Goal: Transaction & Acquisition: Subscribe to service/newsletter

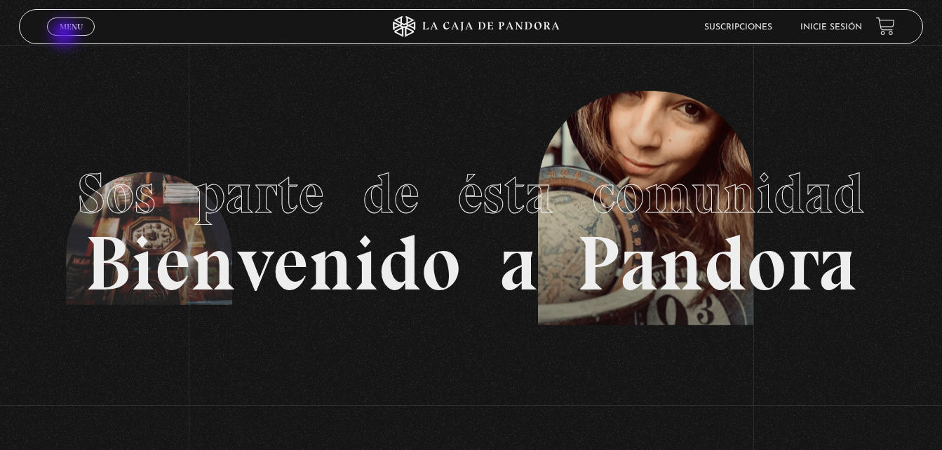
click at [66, 35] on link "Menu Cerrar" at bounding box center [71, 27] width 48 height 18
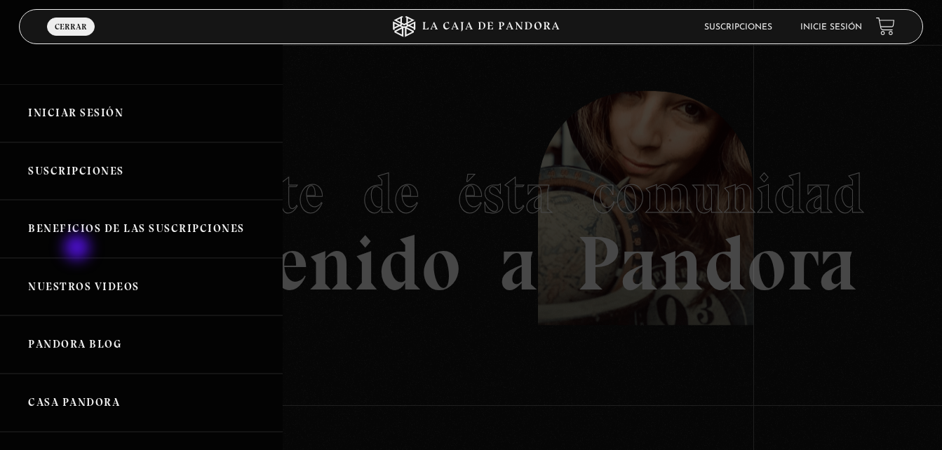
scroll to position [70, 0]
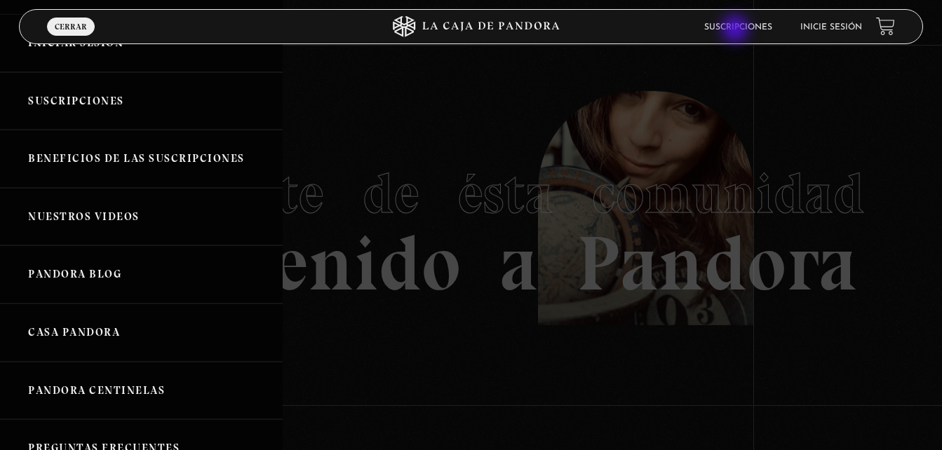
click at [737, 30] on link "Suscripciones" at bounding box center [738, 27] width 68 height 8
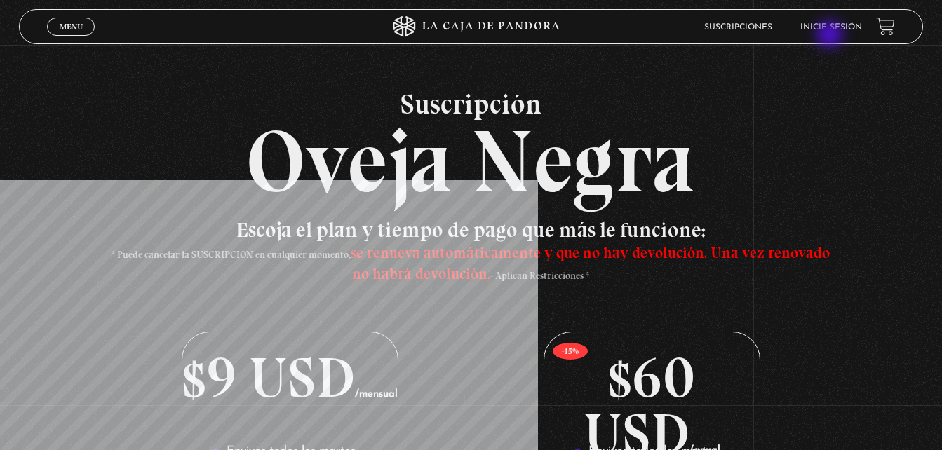
click at [831, 36] on li "Inicie sesión" at bounding box center [831, 27] width 62 height 22
click at [831, 32] on li "Inicie sesión" at bounding box center [831, 27] width 62 height 22
click at [821, 25] on link "Inicie sesión" at bounding box center [831, 27] width 62 height 8
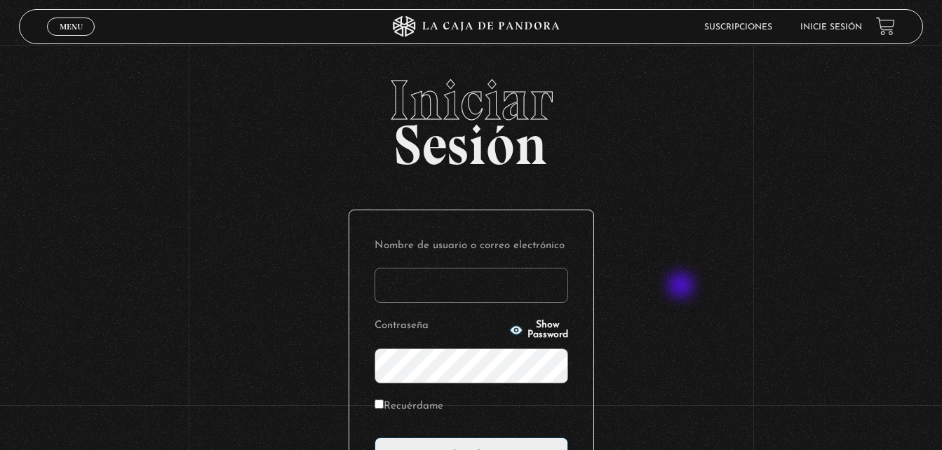
click at [683, 287] on div "Iniciar Sesión Nombre de usuario o correo electrónico Contraseña Show Password …" at bounding box center [471, 340] width 942 height 537
click at [506, 283] on input "Nombre de usuario o correo electrónico" at bounding box center [472, 285] width 194 height 35
type input "[EMAIL_ADDRESS][DOMAIN_NAME]"
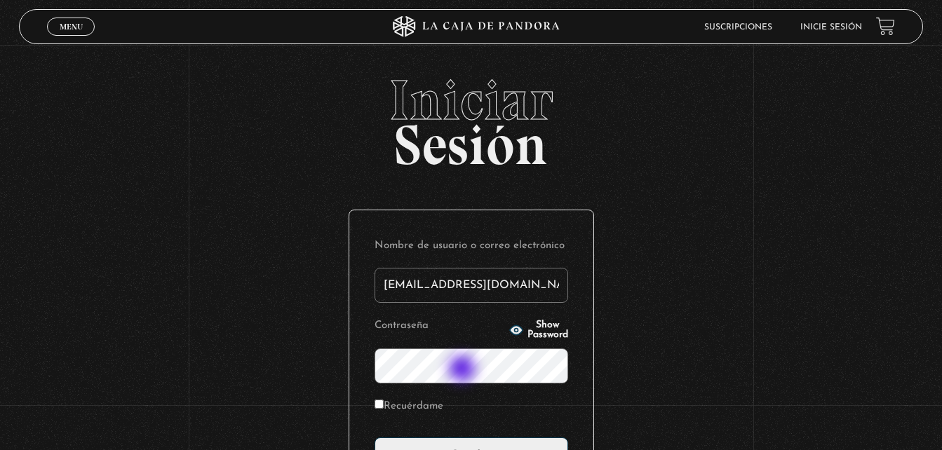
click at [375, 438] on input "Acceder" at bounding box center [472, 455] width 194 height 35
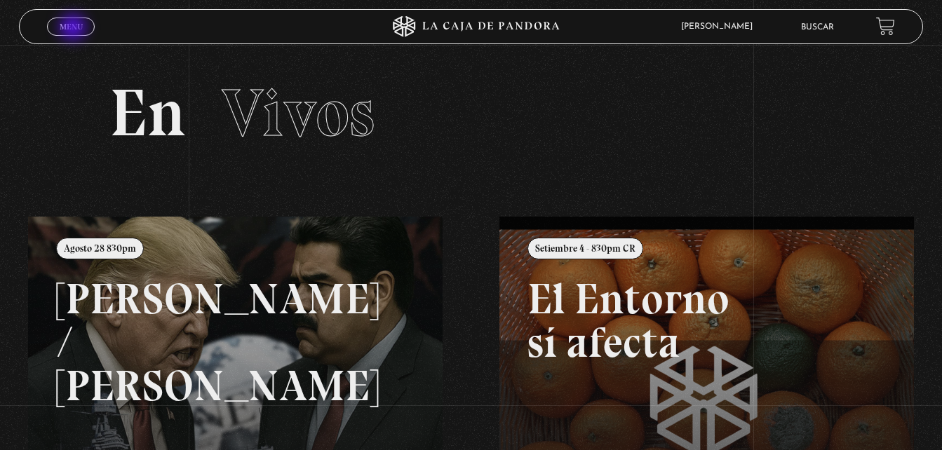
click at [74, 29] on span "Menu" at bounding box center [71, 26] width 23 height 8
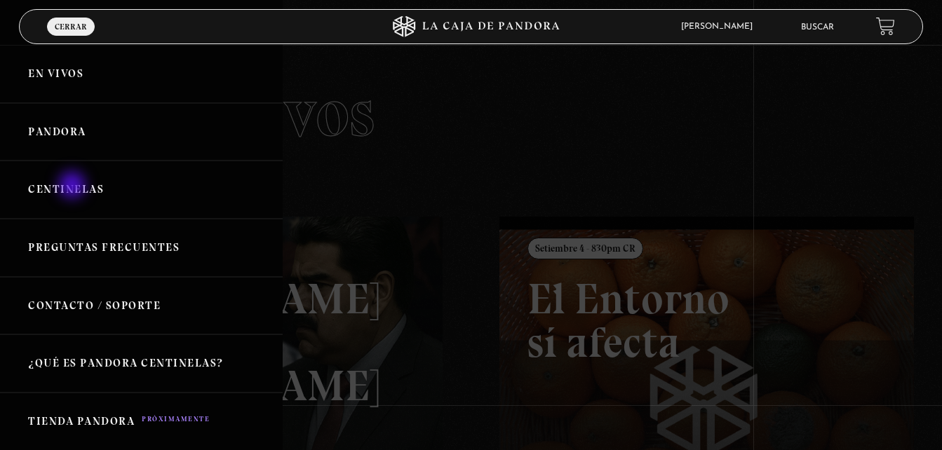
click at [74, 187] on link "Centinelas" at bounding box center [141, 190] width 283 height 58
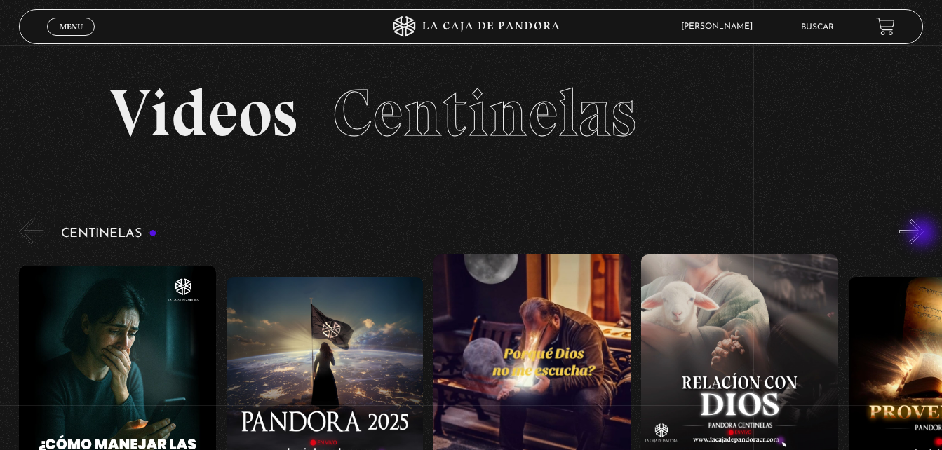
click at [924, 234] on button "»" at bounding box center [911, 232] width 25 height 25
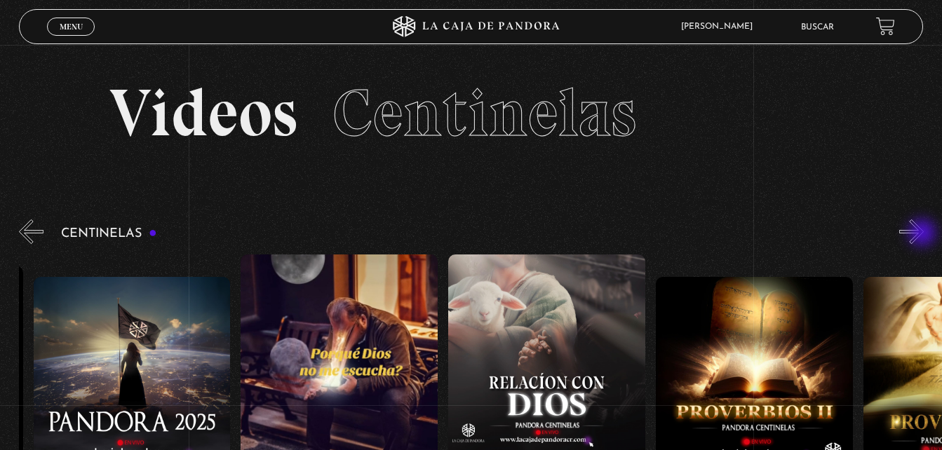
click at [924, 234] on button "»" at bounding box center [911, 232] width 25 height 25
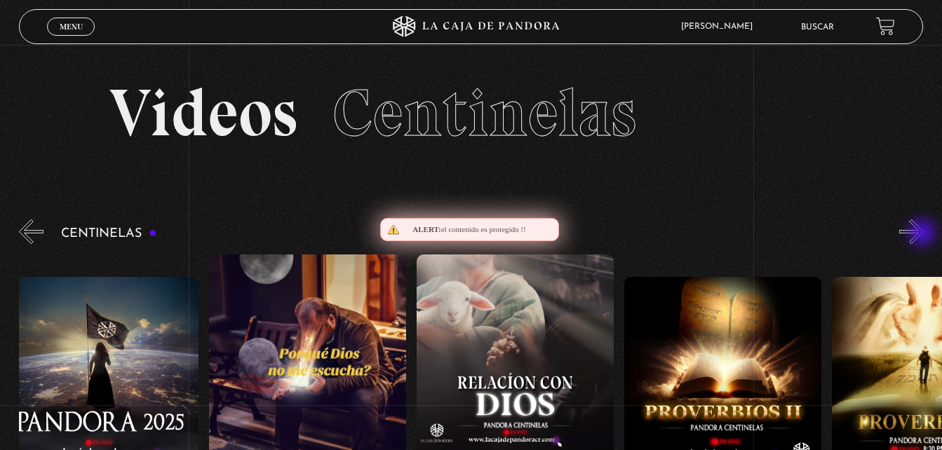
click at [924, 234] on button "»" at bounding box center [911, 232] width 25 height 25
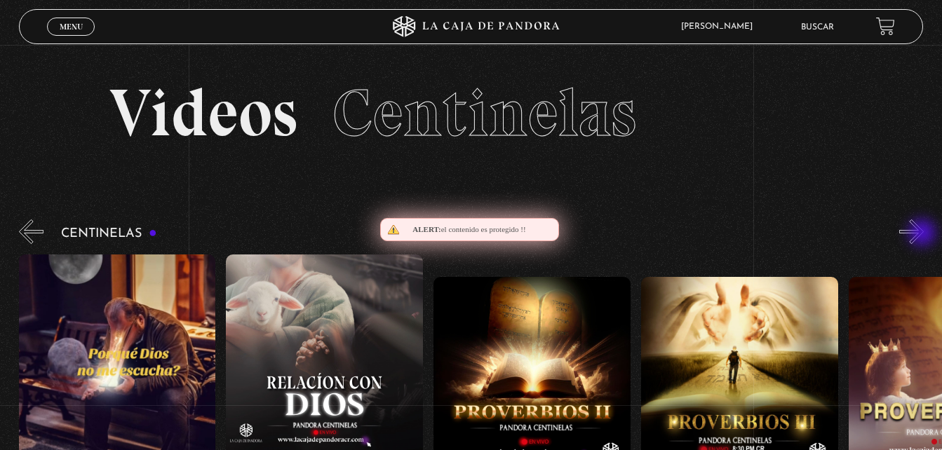
click at [924, 234] on button "»" at bounding box center [911, 232] width 25 height 25
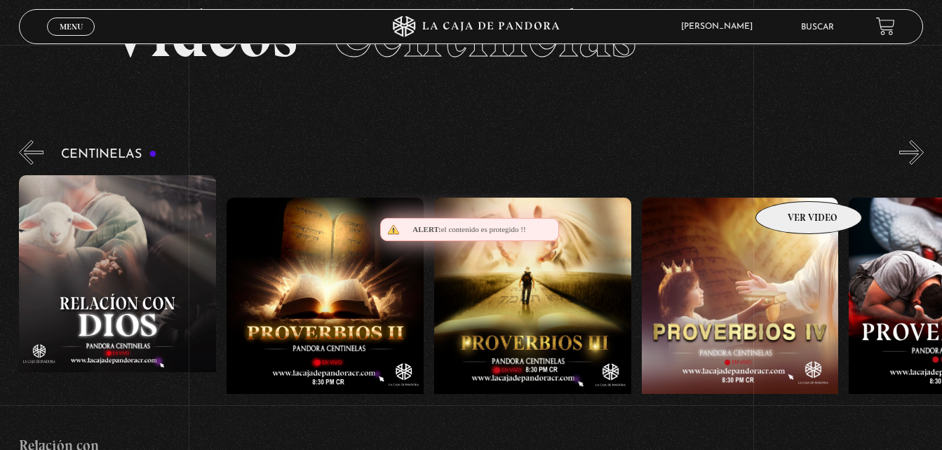
scroll to position [70, 0]
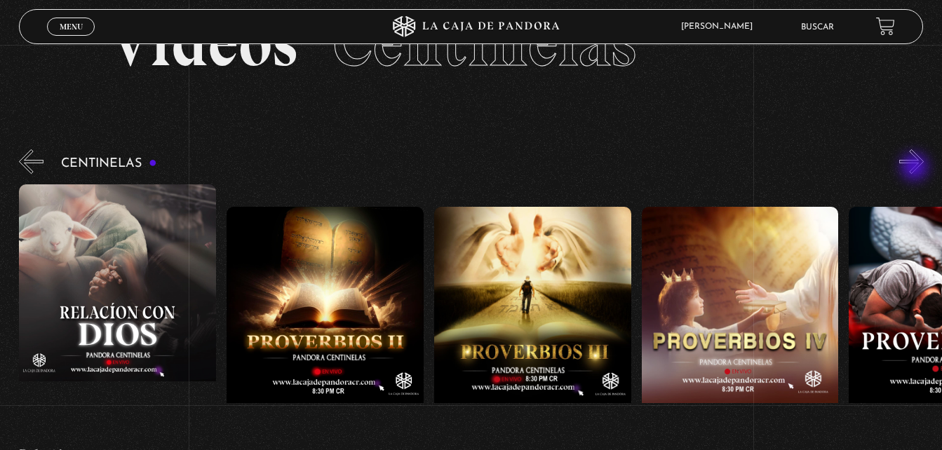
click at [916, 168] on button "»" at bounding box center [911, 161] width 25 height 25
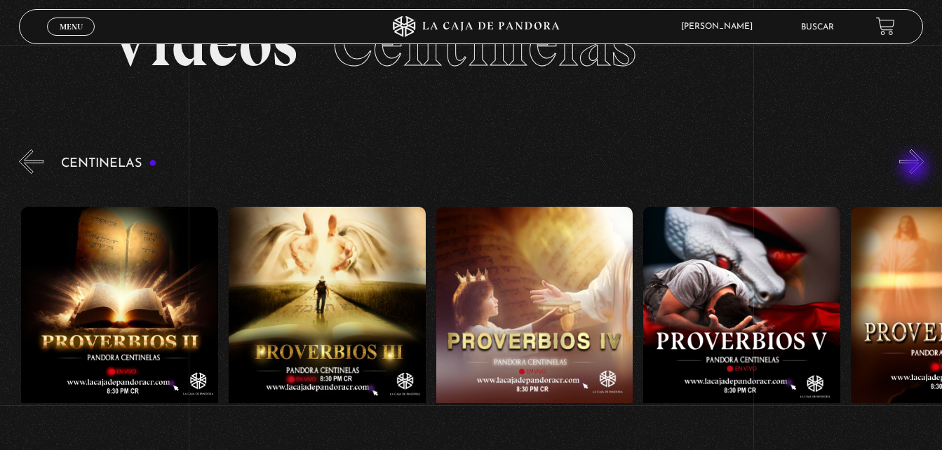
click at [916, 168] on button "»" at bounding box center [911, 161] width 25 height 25
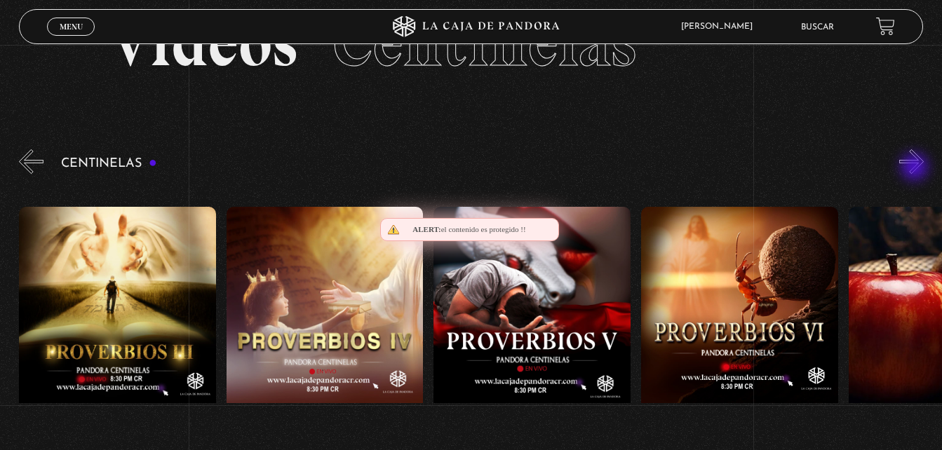
click at [916, 168] on button "»" at bounding box center [911, 161] width 25 height 25
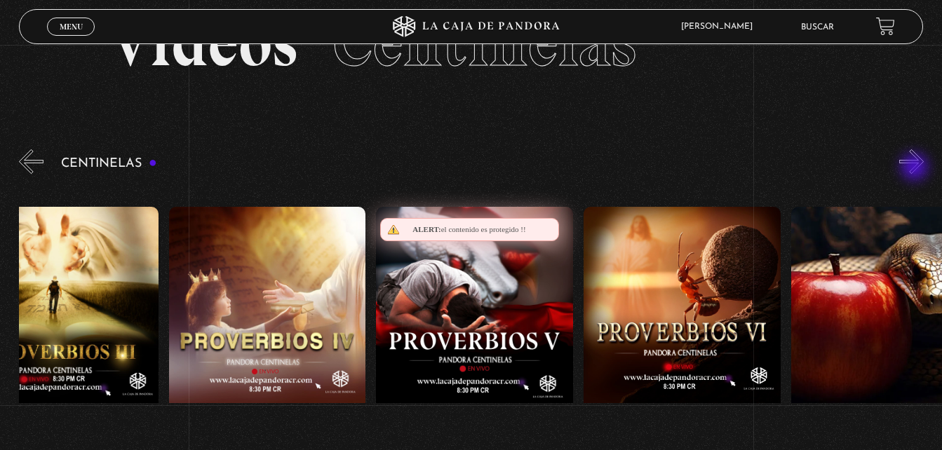
click at [916, 168] on button "»" at bounding box center [911, 161] width 25 height 25
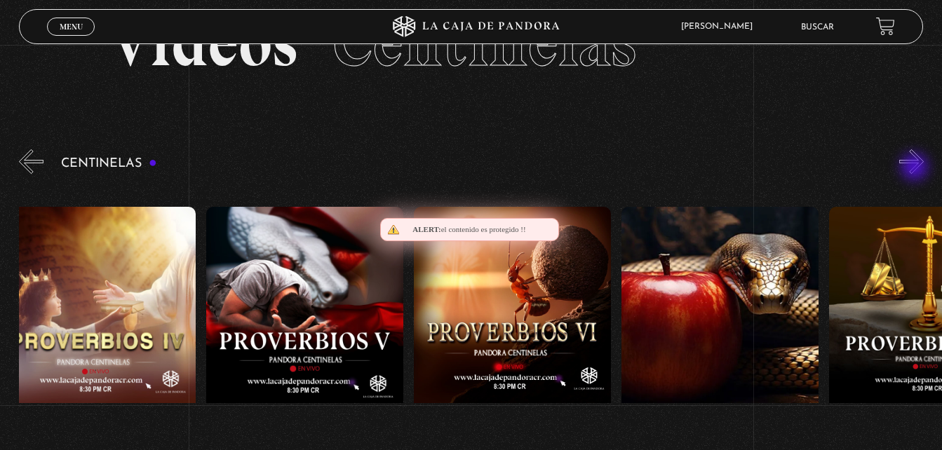
click at [916, 168] on button "»" at bounding box center [911, 161] width 25 height 25
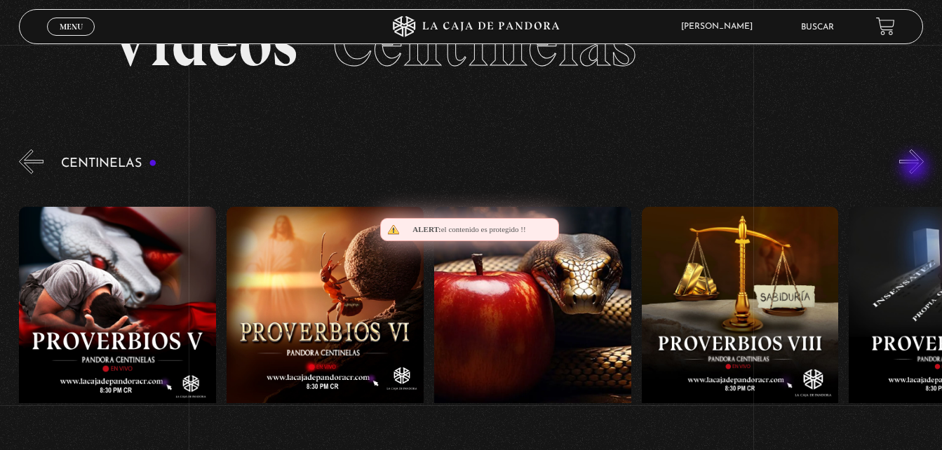
click at [916, 168] on button "»" at bounding box center [911, 161] width 25 height 25
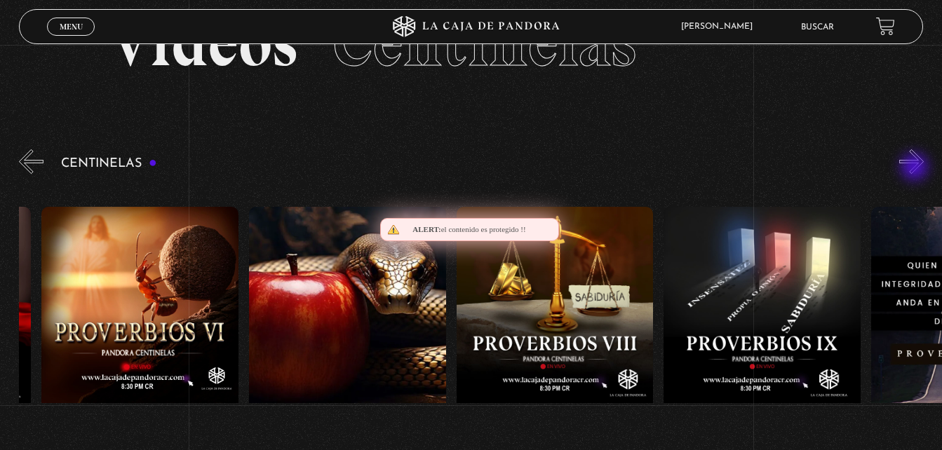
click at [916, 168] on button "»" at bounding box center [911, 161] width 25 height 25
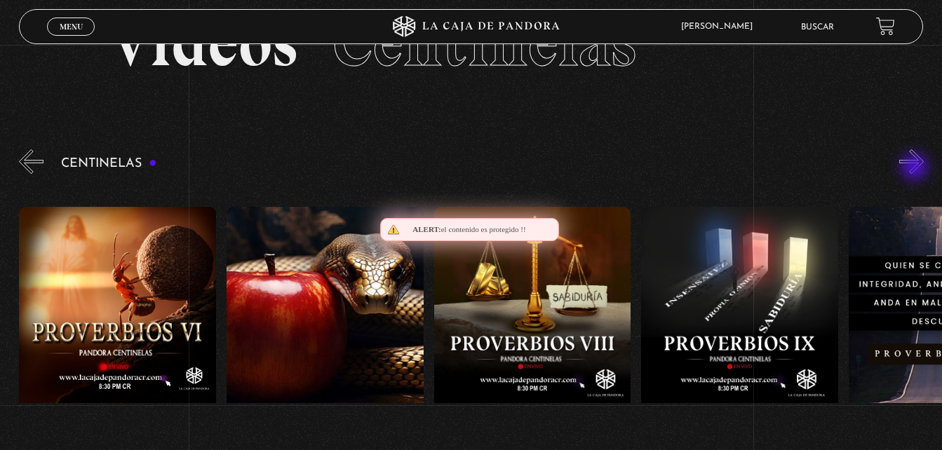
click at [916, 168] on button "»" at bounding box center [911, 161] width 25 height 25
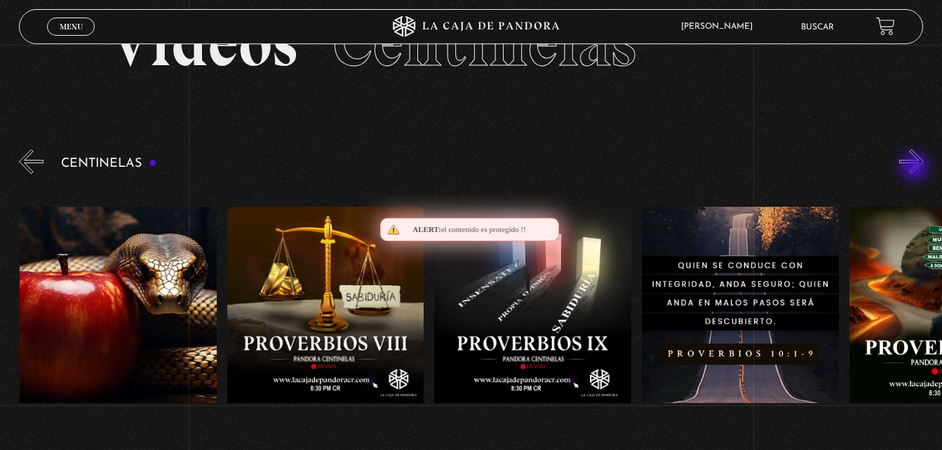
click at [916, 168] on button "»" at bounding box center [911, 161] width 25 height 25
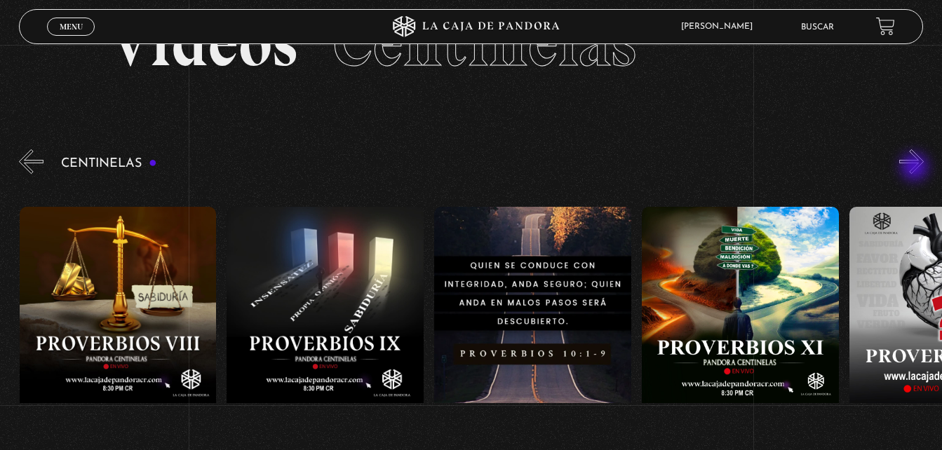
scroll to position [0, 2075]
click at [916, 168] on button "»" at bounding box center [911, 161] width 25 height 25
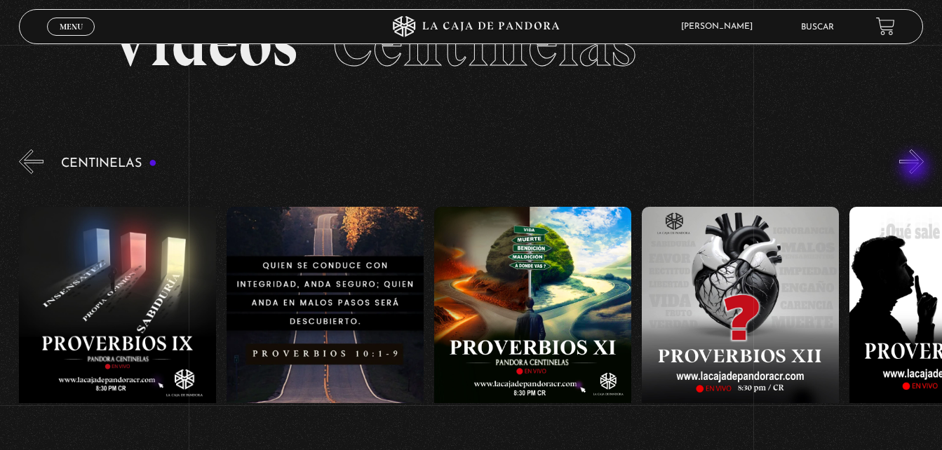
click at [916, 168] on button "»" at bounding box center [911, 161] width 25 height 25
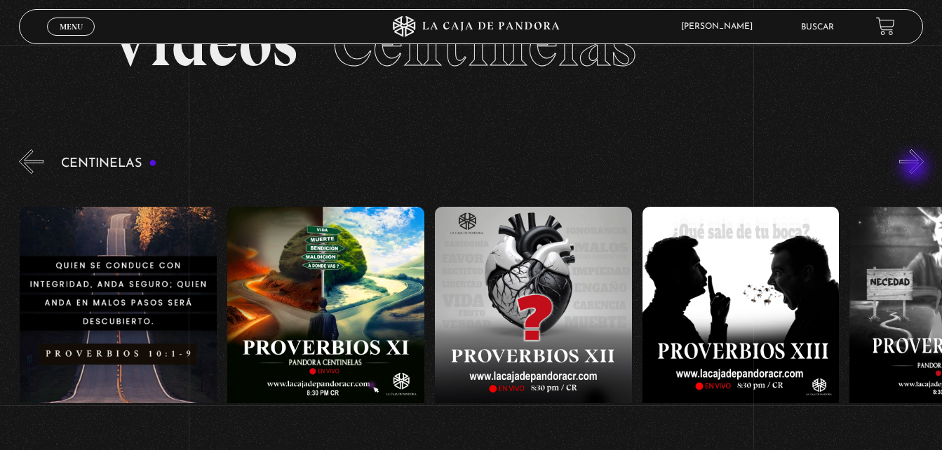
click at [916, 168] on button "»" at bounding box center [911, 161] width 25 height 25
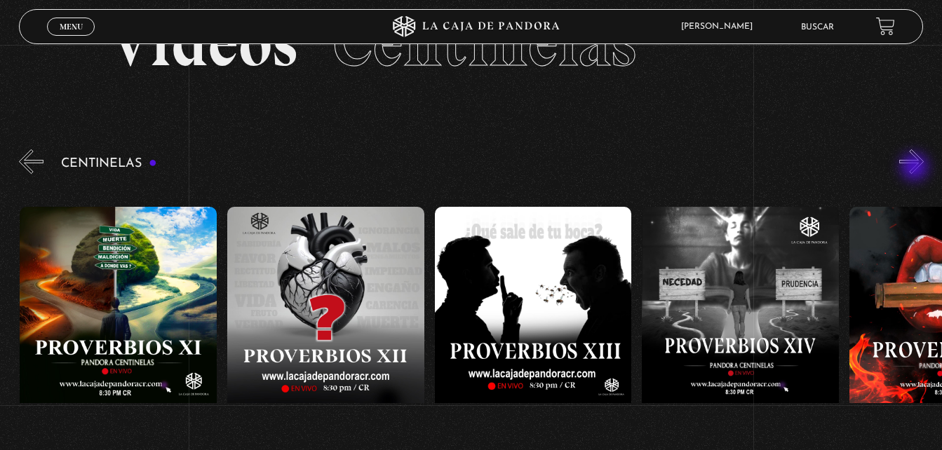
scroll to position [0, 2697]
click at [916, 168] on button "»" at bounding box center [911, 161] width 25 height 25
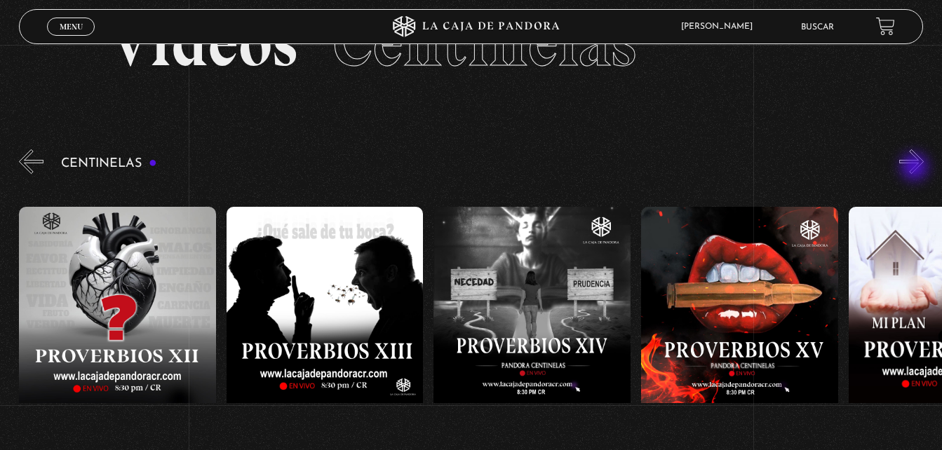
click at [916, 168] on button "»" at bounding box center [911, 161] width 25 height 25
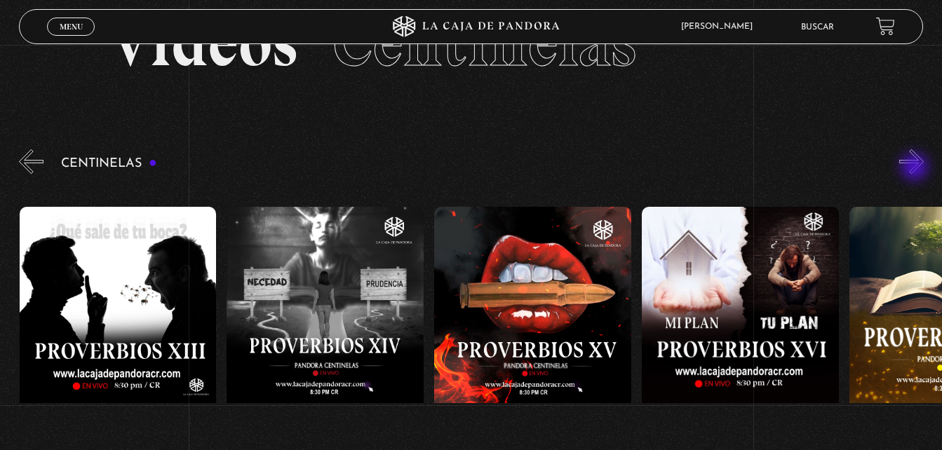
click at [916, 168] on button "»" at bounding box center [911, 161] width 25 height 25
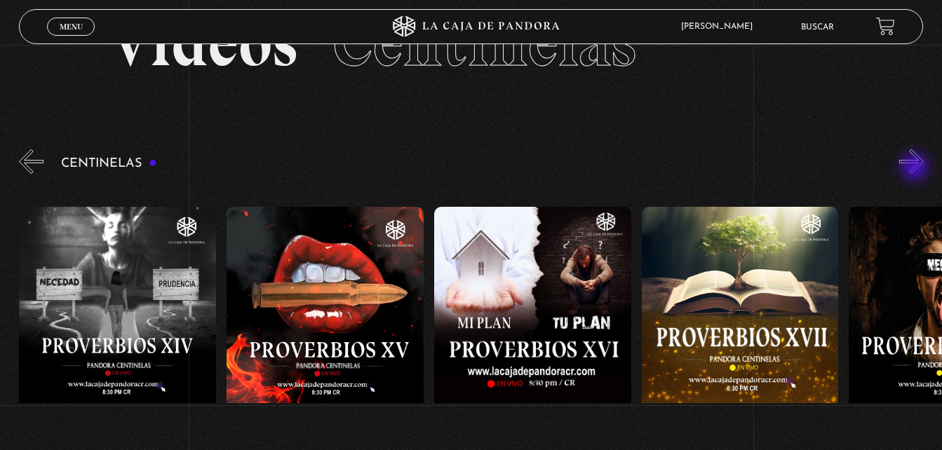
click at [916, 168] on button "»" at bounding box center [911, 161] width 25 height 25
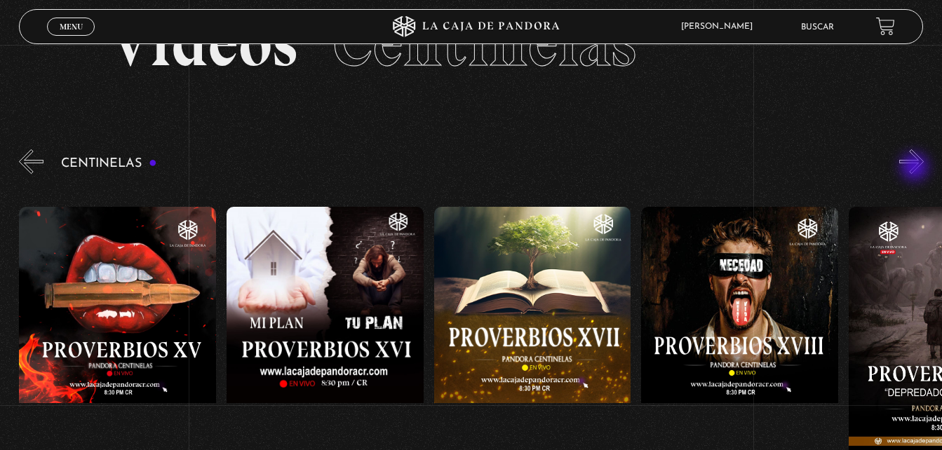
click at [916, 168] on button "»" at bounding box center [911, 161] width 25 height 25
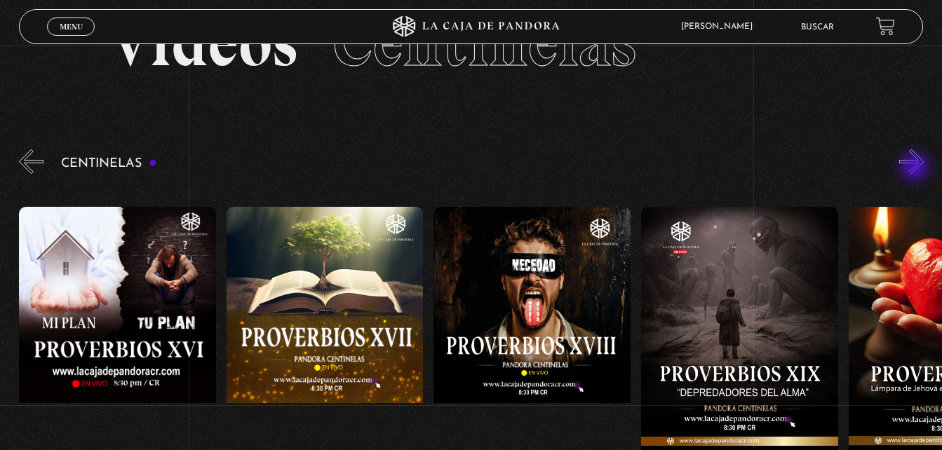
click at [916, 168] on button "»" at bounding box center [911, 161] width 25 height 25
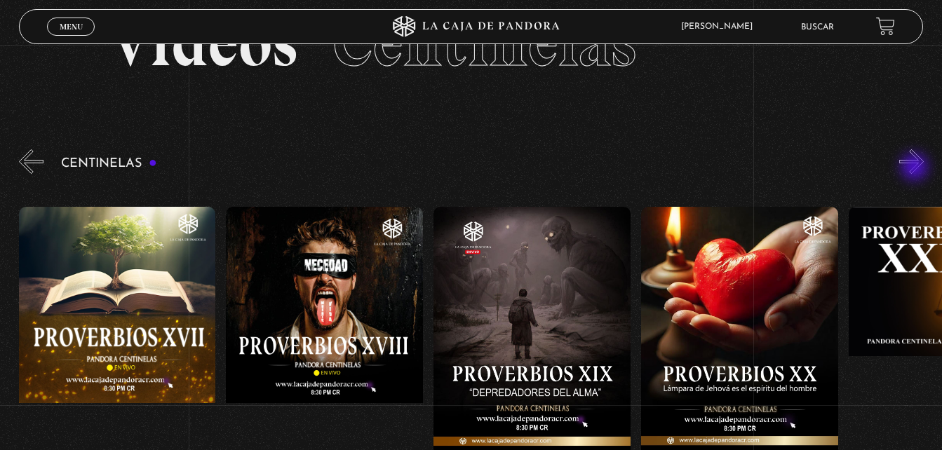
click at [916, 168] on button "»" at bounding box center [911, 161] width 25 height 25
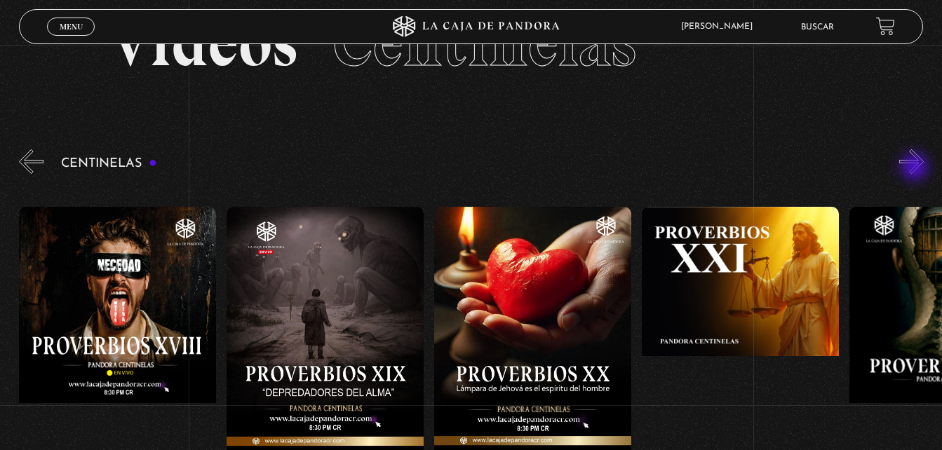
click at [916, 168] on button "»" at bounding box center [911, 161] width 25 height 25
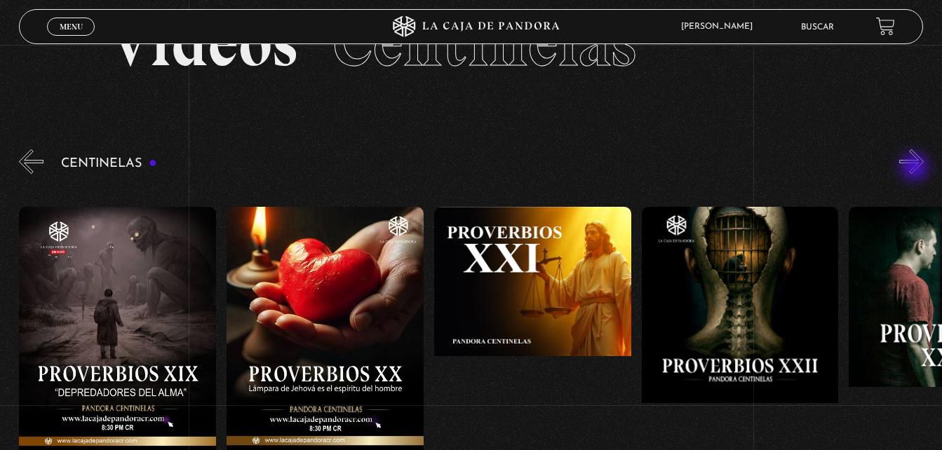
click at [916, 168] on button "»" at bounding box center [911, 161] width 25 height 25
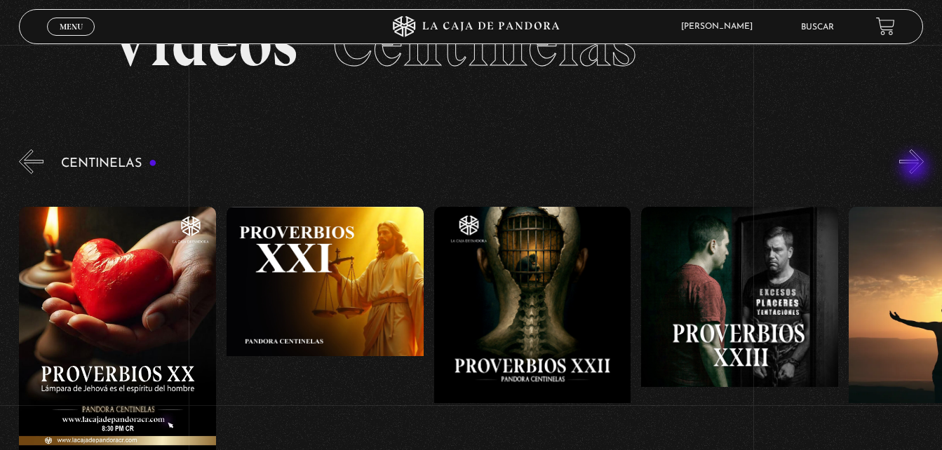
click at [916, 168] on button "»" at bounding box center [911, 161] width 25 height 25
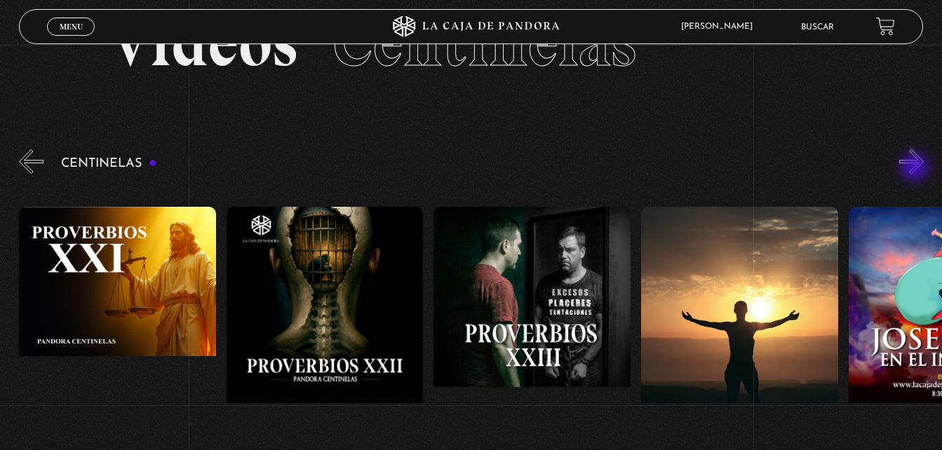
click at [916, 168] on button "»" at bounding box center [911, 161] width 25 height 25
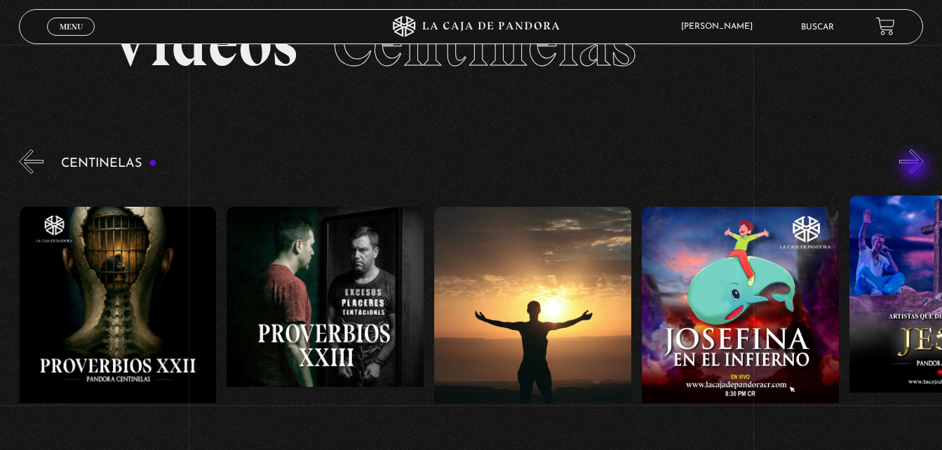
click at [916, 168] on button "»" at bounding box center [911, 161] width 25 height 25
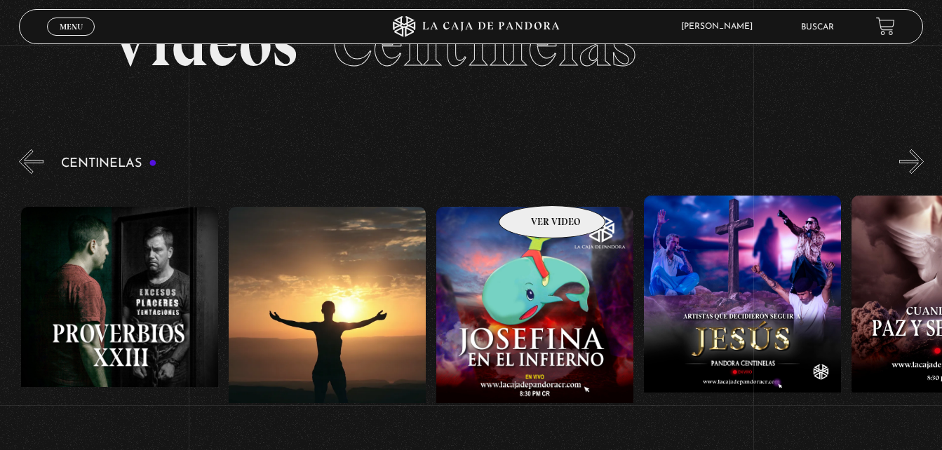
scroll to position [0, 5187]
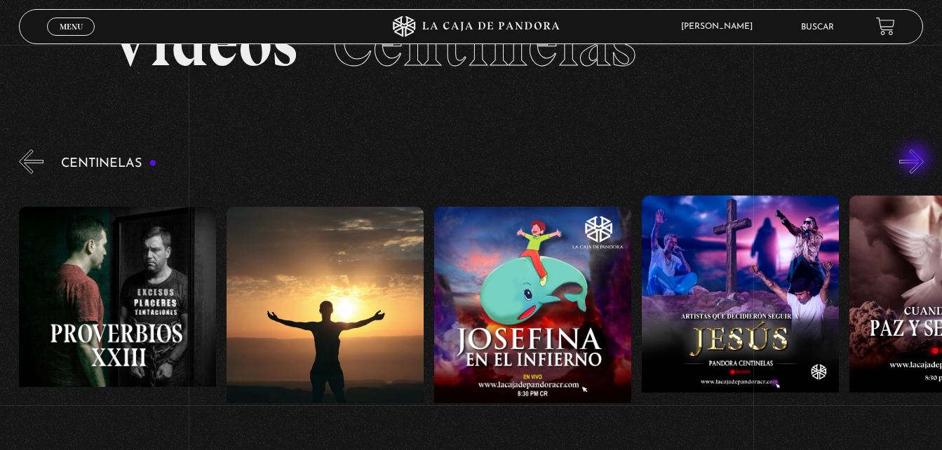
click at [917, 160] on button "»" at bounding box center [911, 161] width 25 height 25
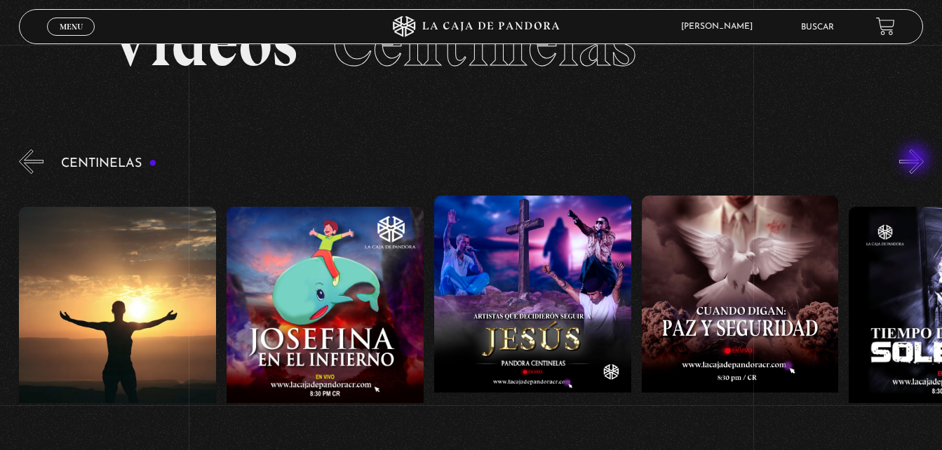
click at [917, 160] on button "»" at bounding box center [911, 161] width 25 height 25
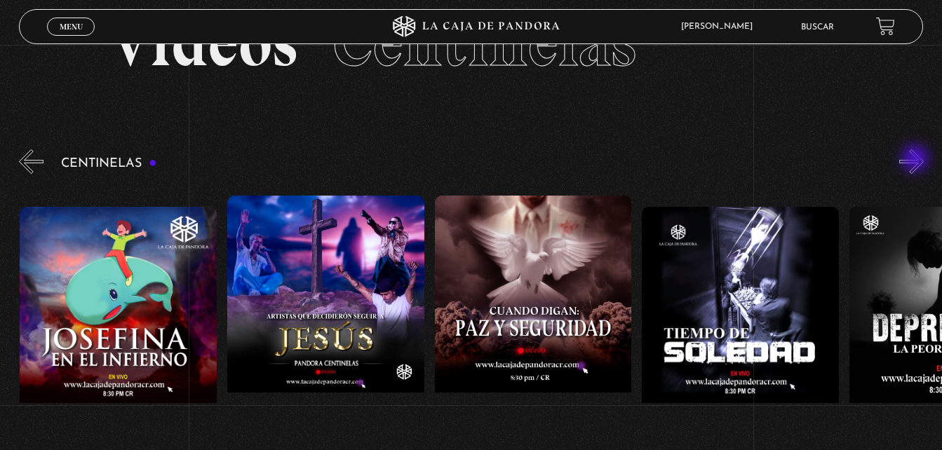
scroll to position [0, 5603]
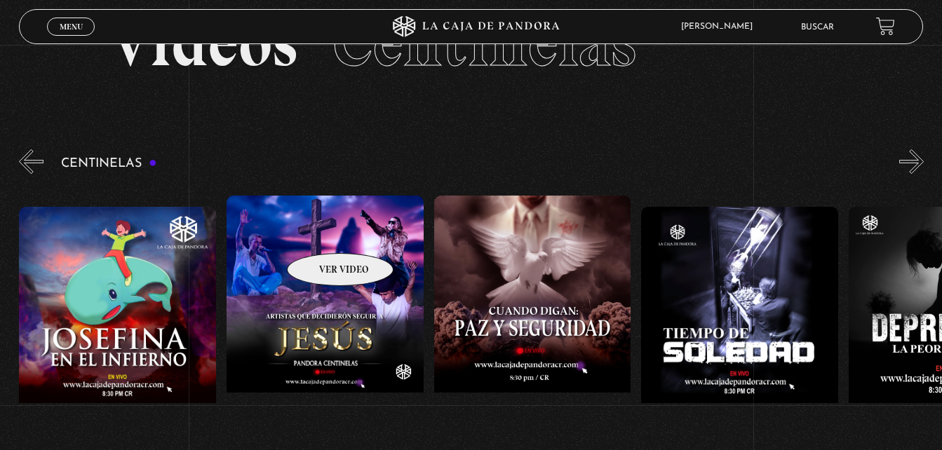
click at [322, 232] on figure at bounding box center [325, 322] width 197 height 253
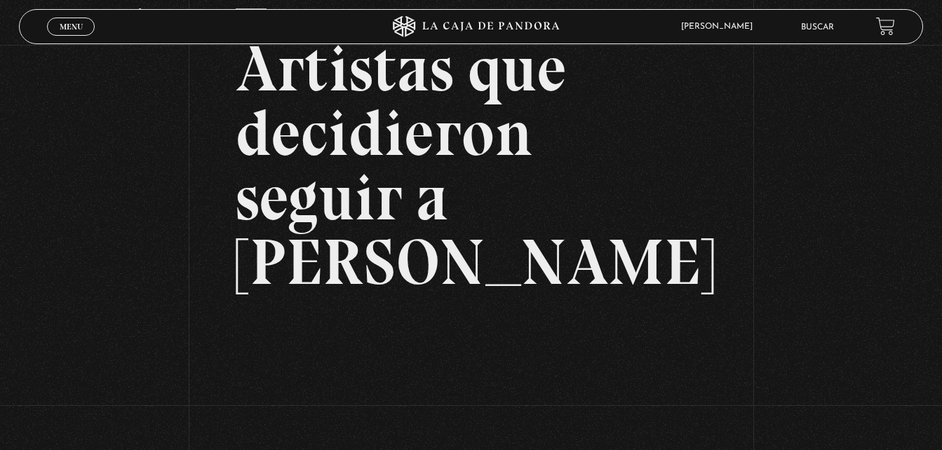
scroll to position [210, 0]
